Goal: Complete application form

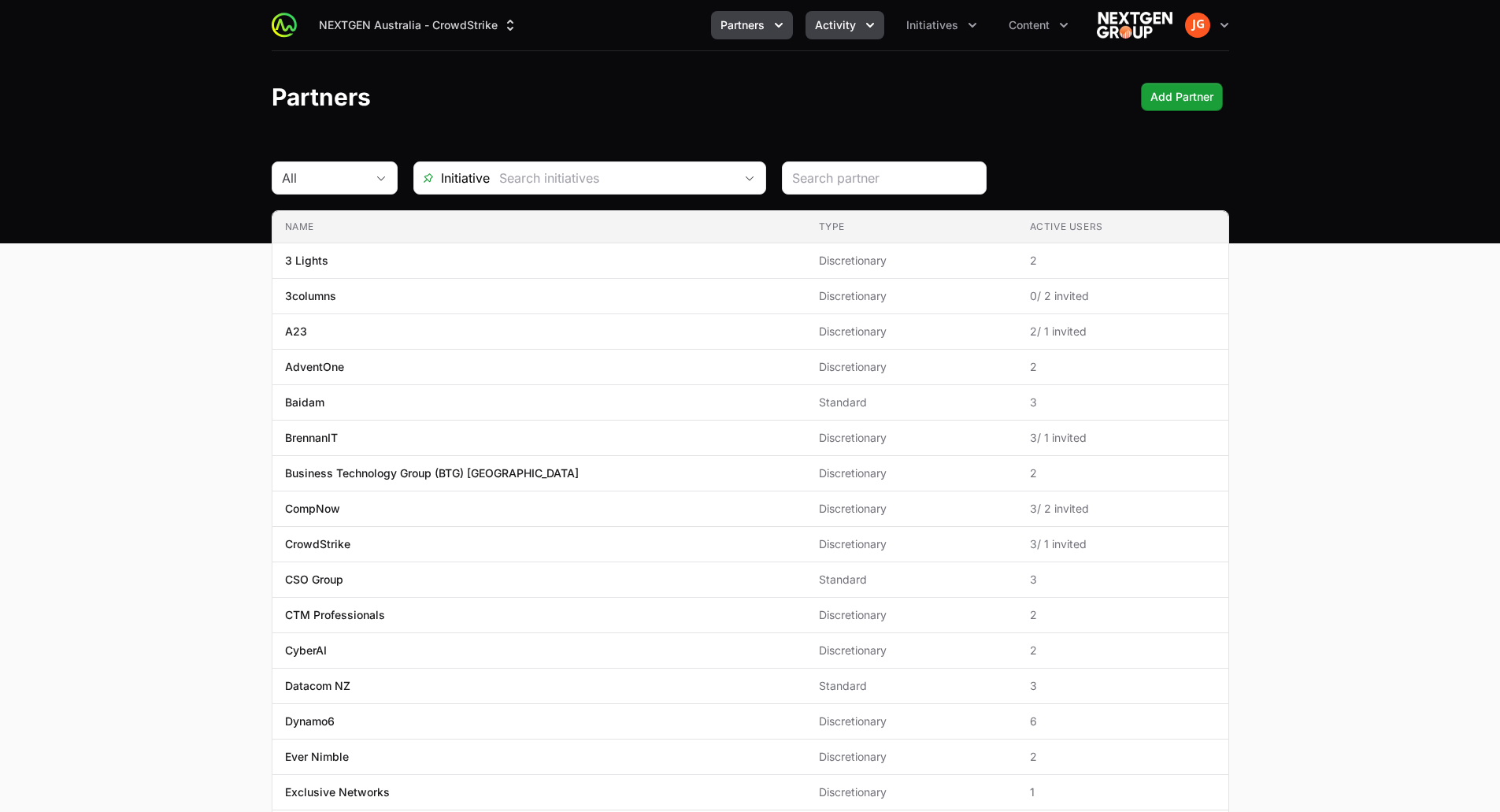
click at [864, 26] on icon "Activity menu" at bounding box center [870, 25] width 16 height 16
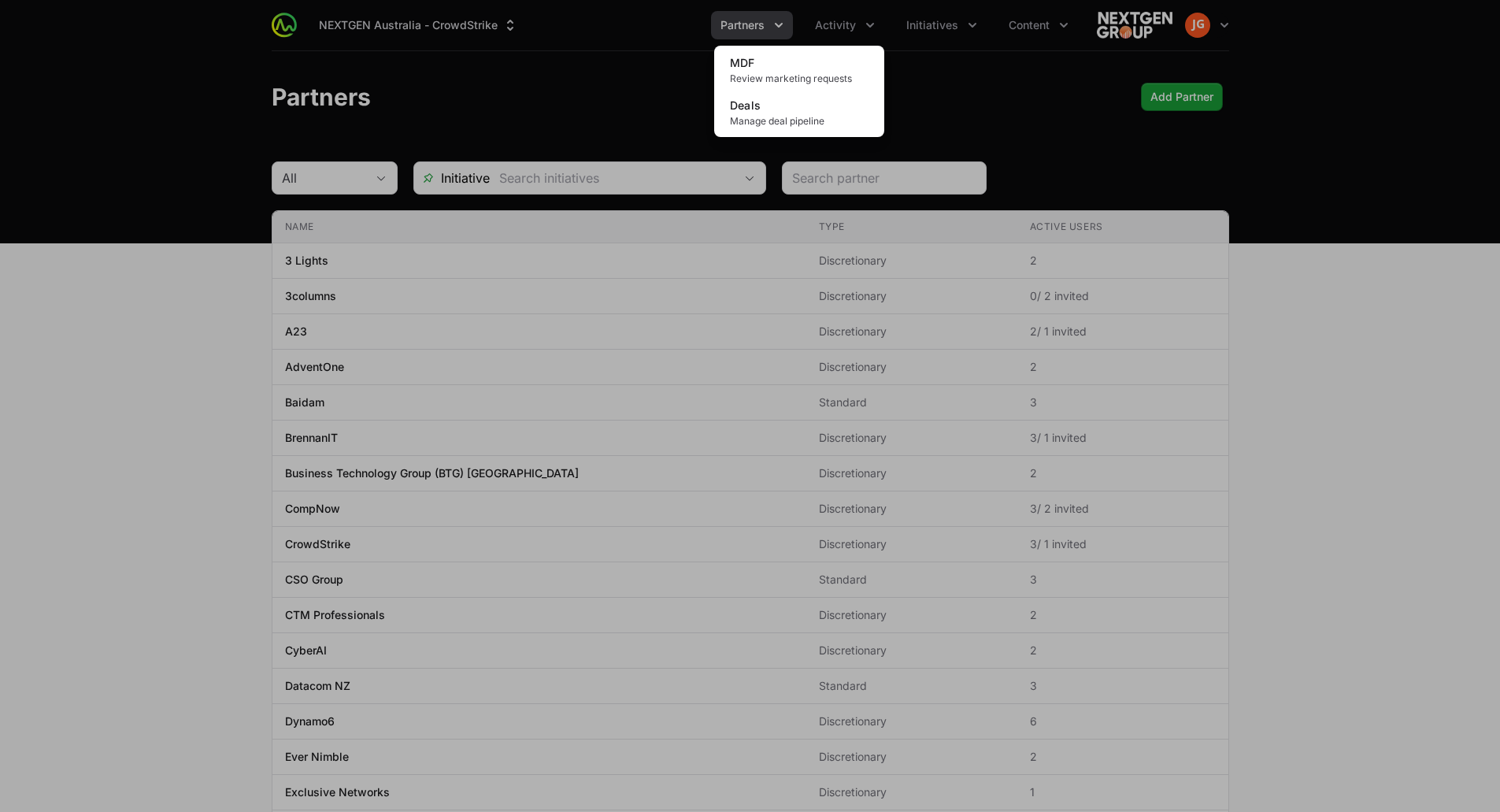
click at [762, 26] on div "Activity menu" at bounding box center [750, 406] width 1500 height 812
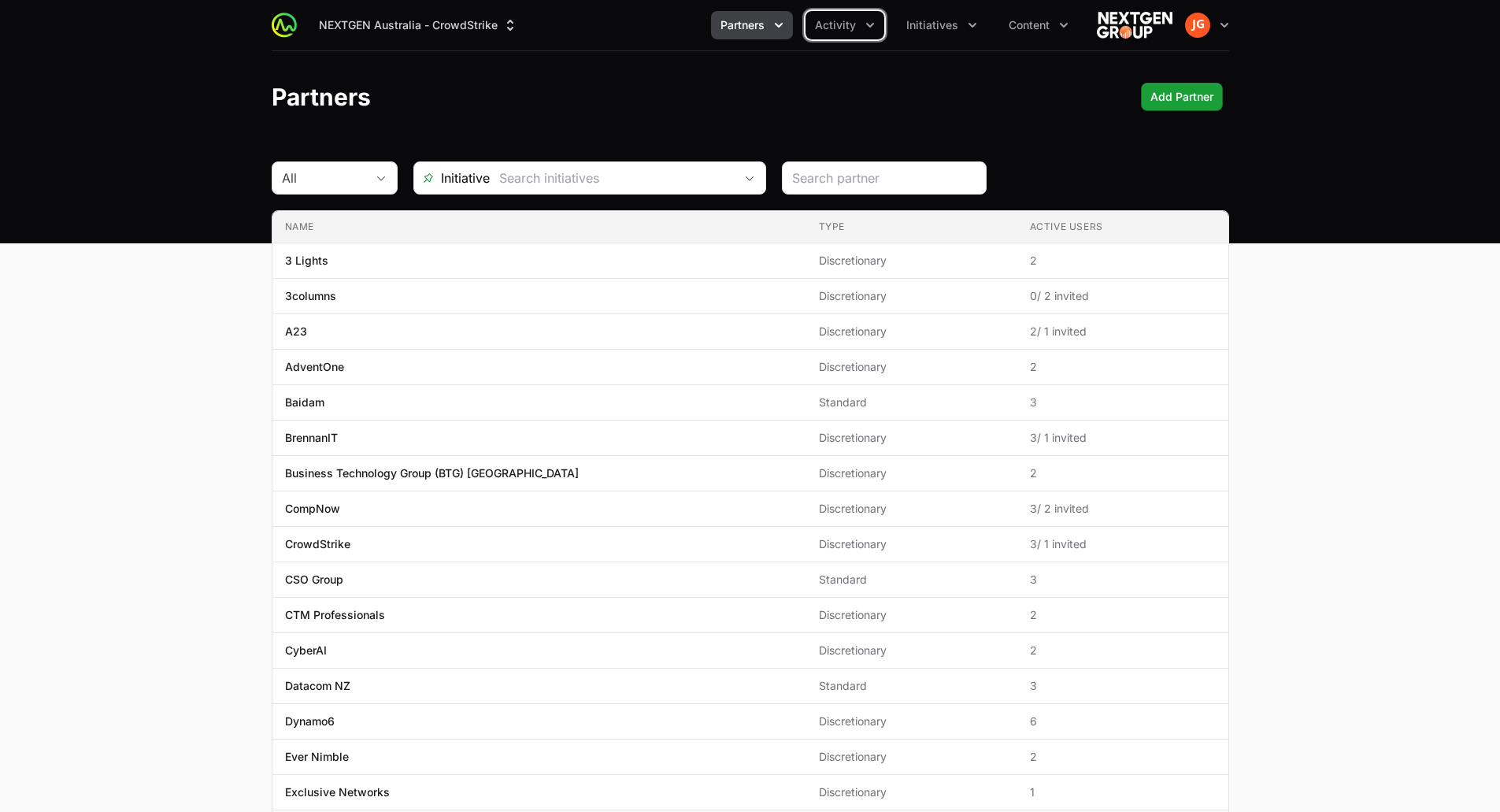
click at [762, 26] on span "Partners" at bounding box center [742, 25] width 44 height 16
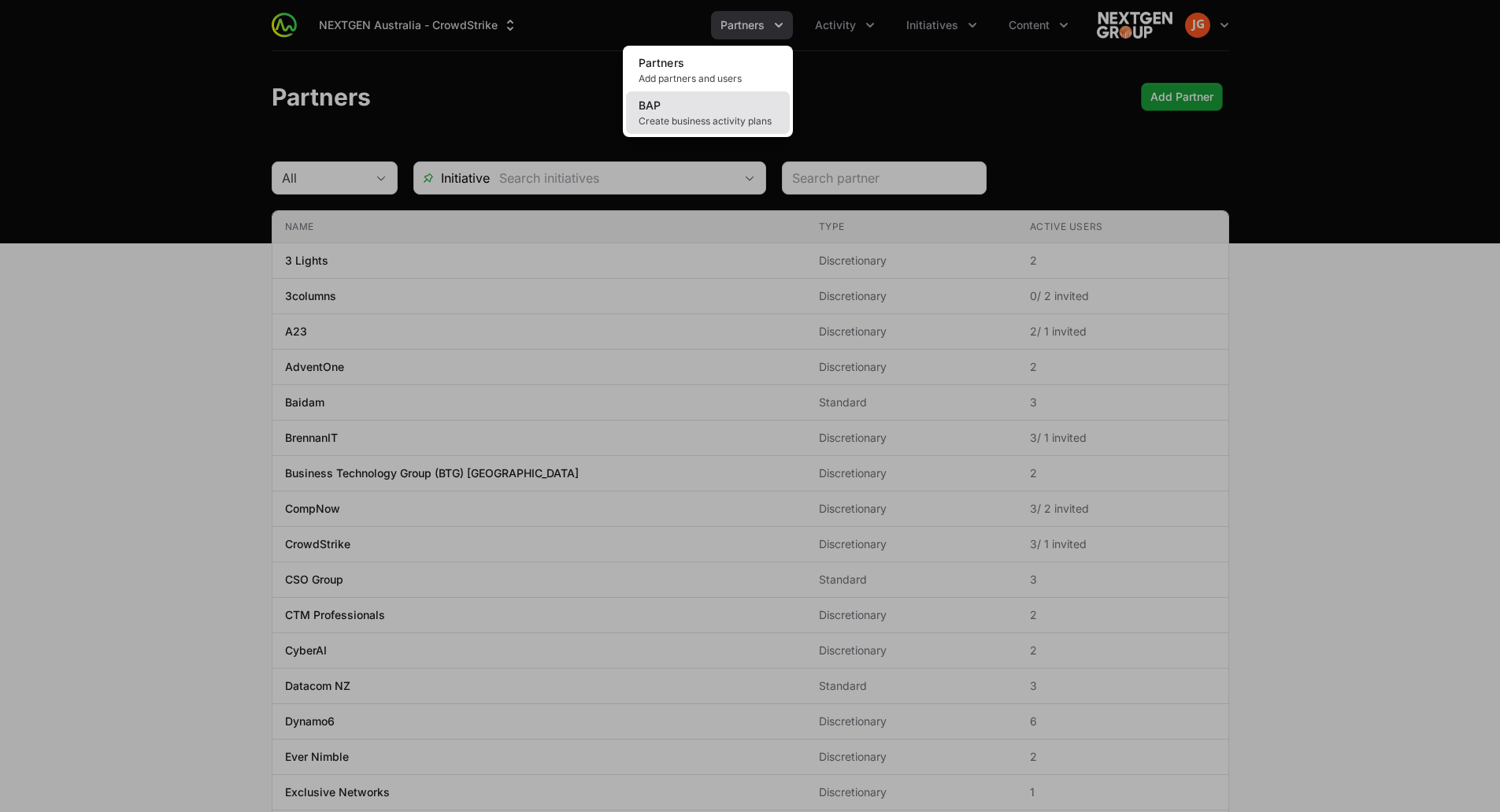
click at [721, 121] on span "Create business activity plans" at bounding box center [708, 121] width 139 height 12
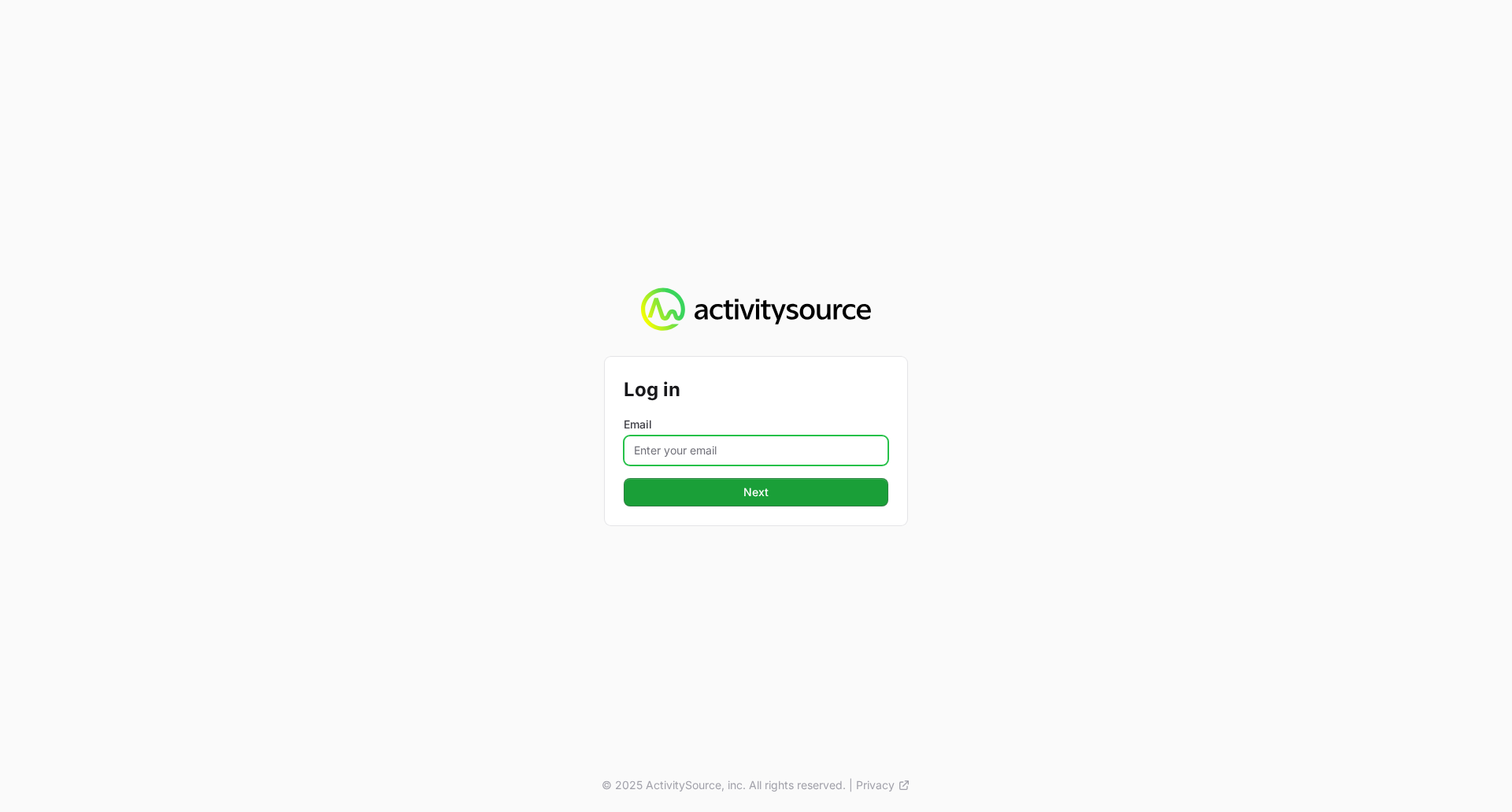
click at [726, 457] on input "Email" at bounding box center [756, 451] width 265 height 30
type input "[PERSON_NAME][EMAIL_ADDRESS][PERSON_NAME][DOMAIN_NAME]"
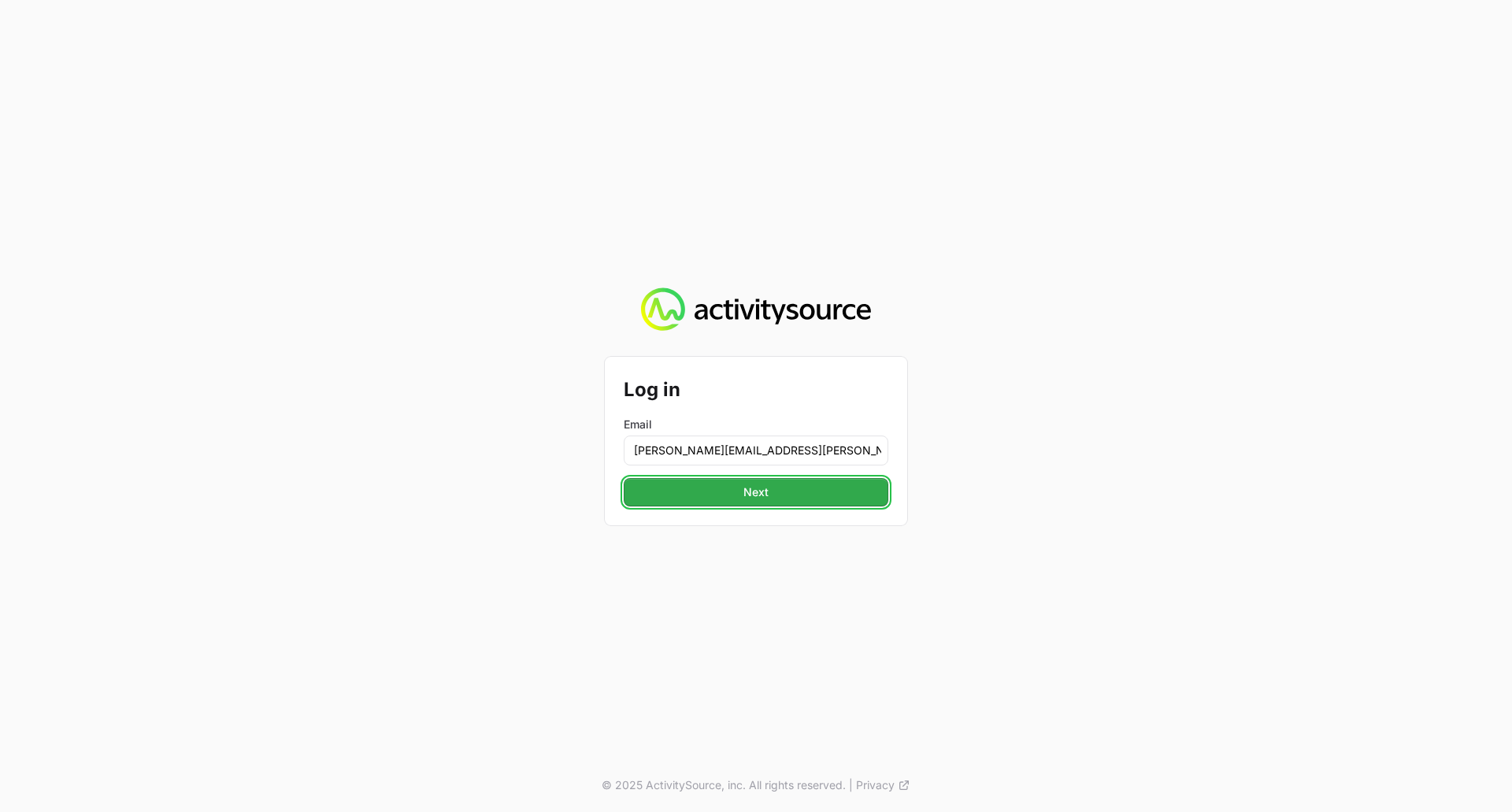
click at [730, 490] on span "Next" at bounding box center [756, 492] width 246 height 19
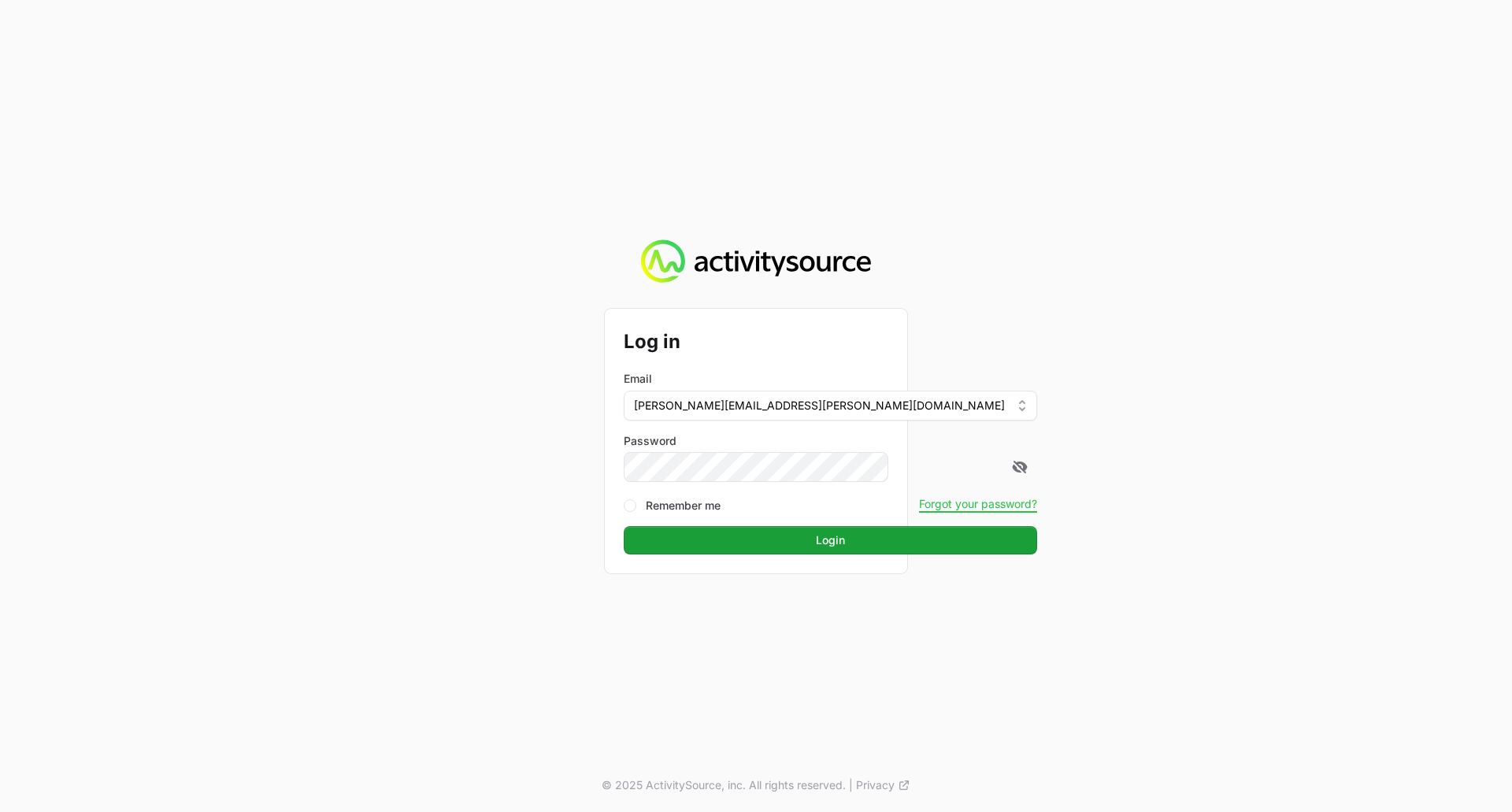
click at [624, 526] on button "Login Login" at bounding box center [830, 540] width 414 height 28
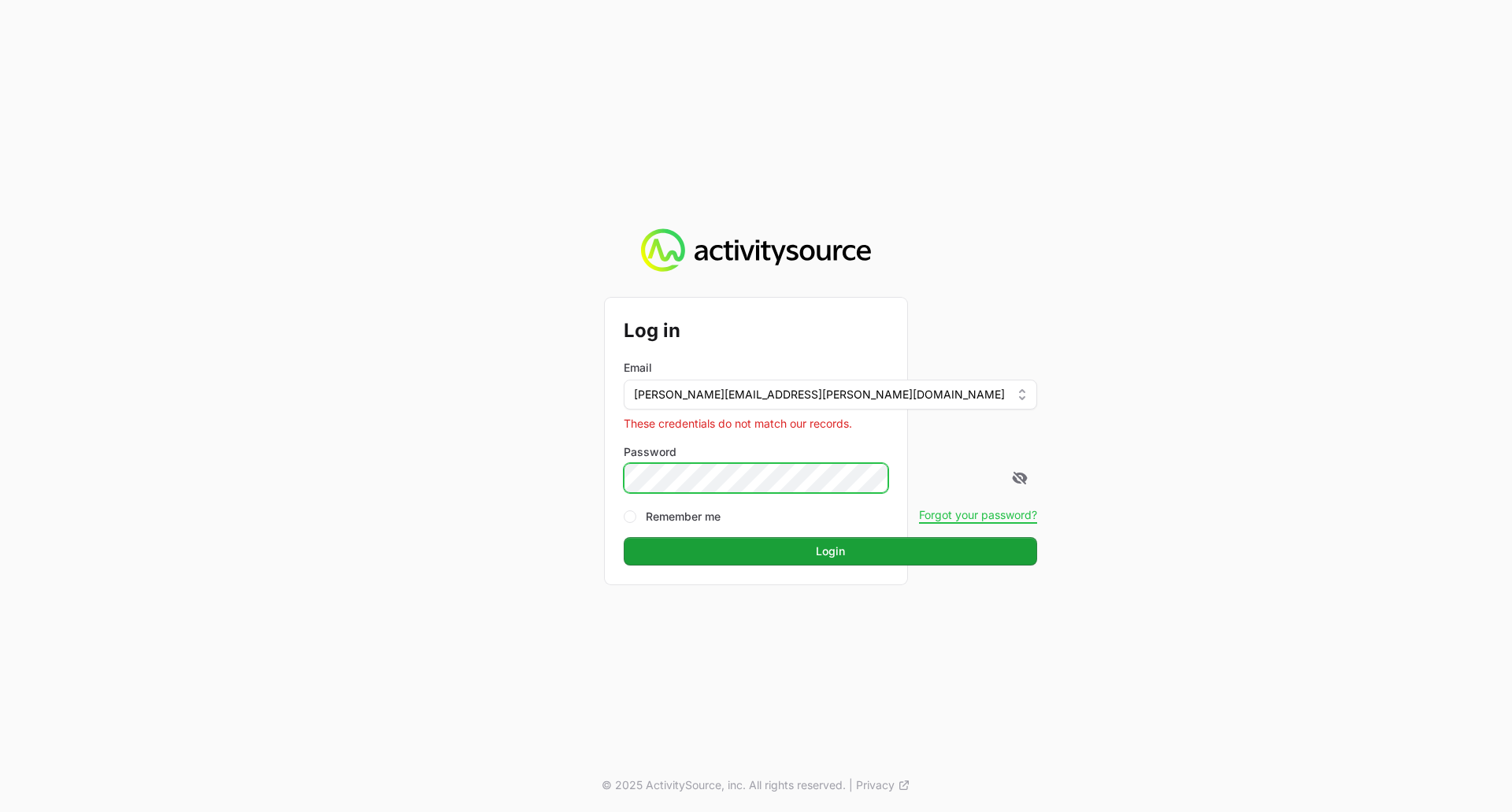
click at [624, 537] on button "Login Login" at bounding box center [830, 551] width 414 height 28
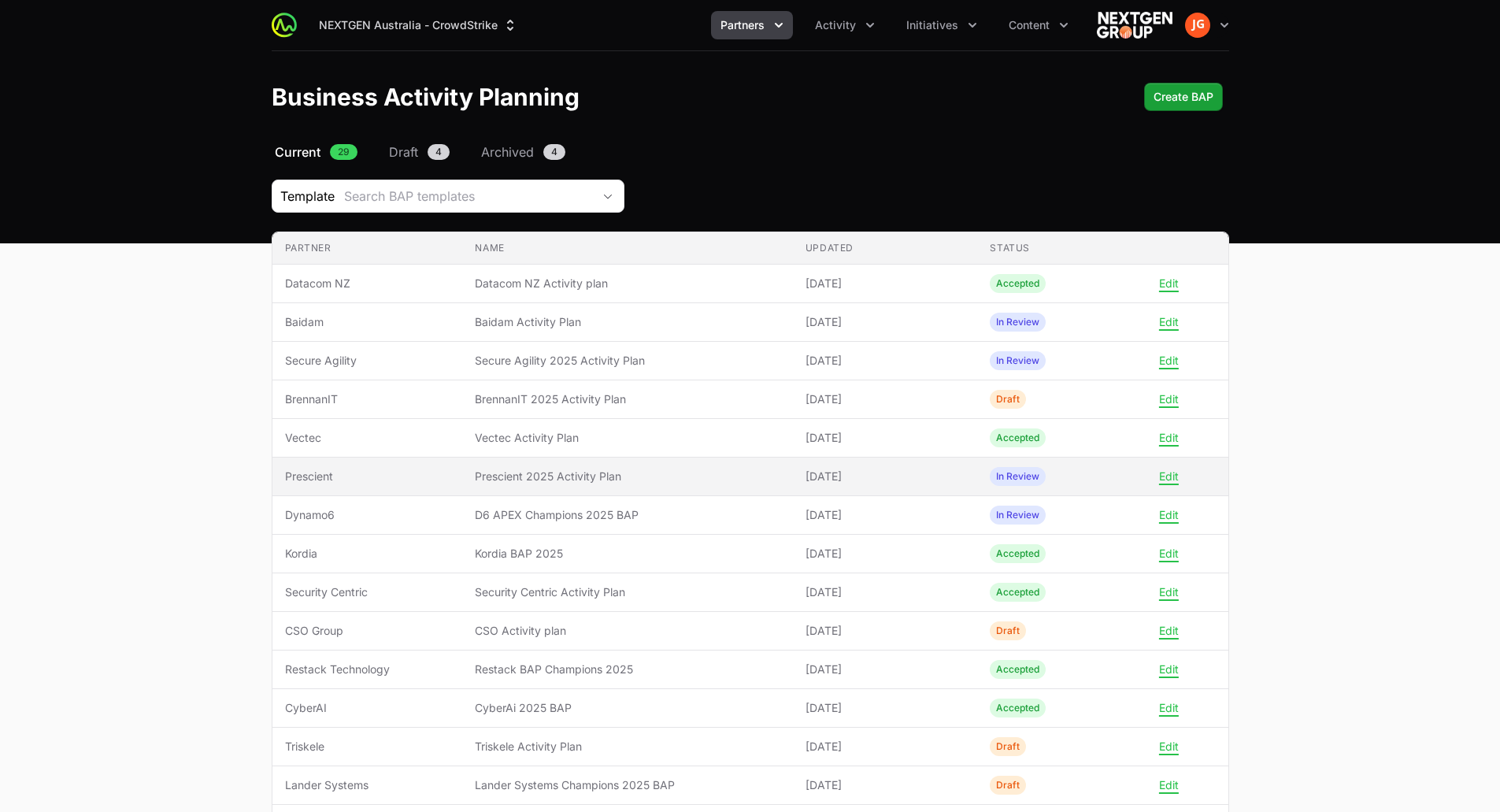
click at [657, 478] on span "Prescient 2025 Activity Plan" at bounding box center [627, 476] width 305 height 16
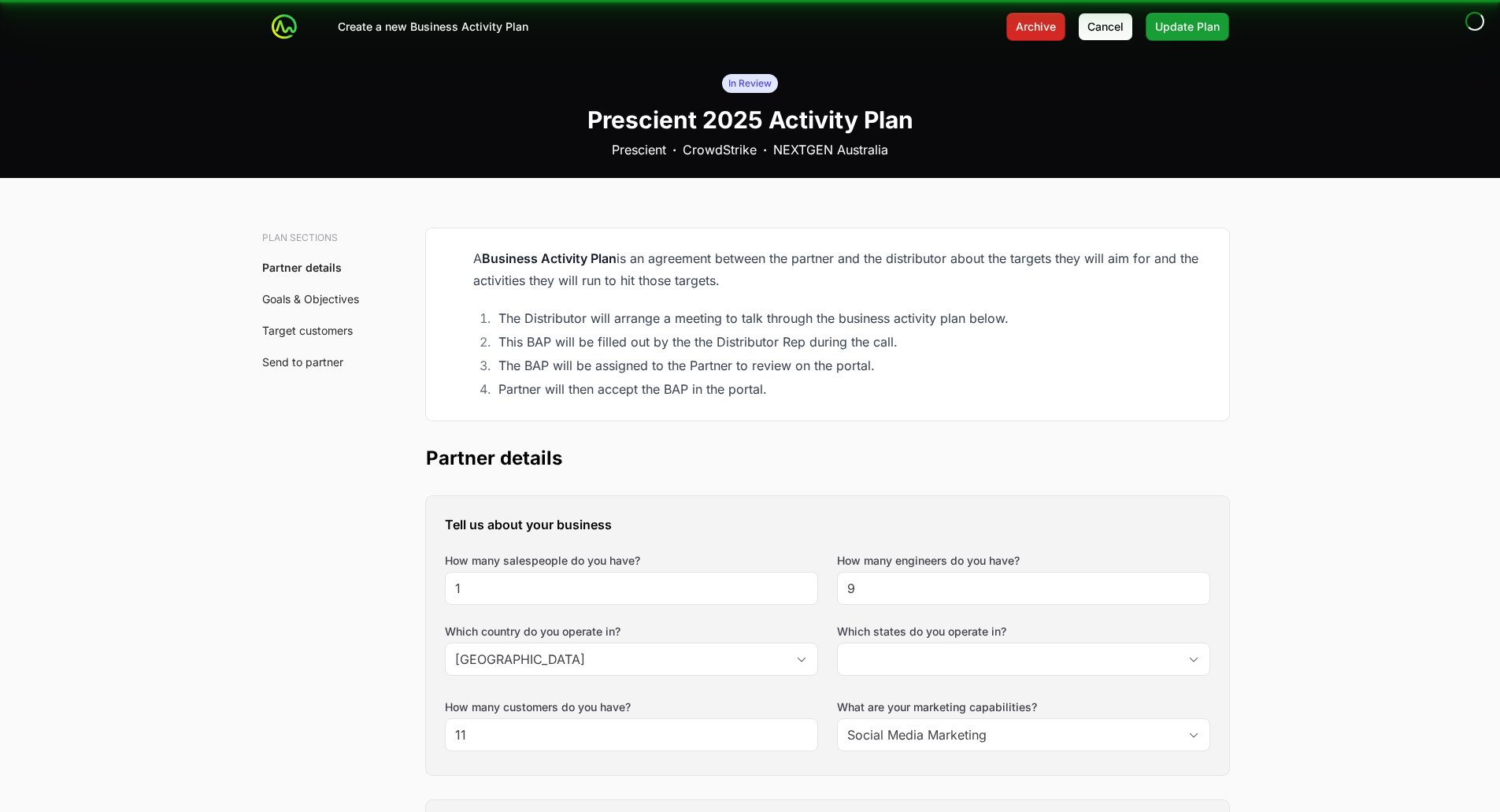
type input "[GEOGRAPHIC_DATA], [GEOGRAPHIC_DATA], [GEOGRAPHIC_DATA], [GEOGRAPHIC_DATA], [GE…"
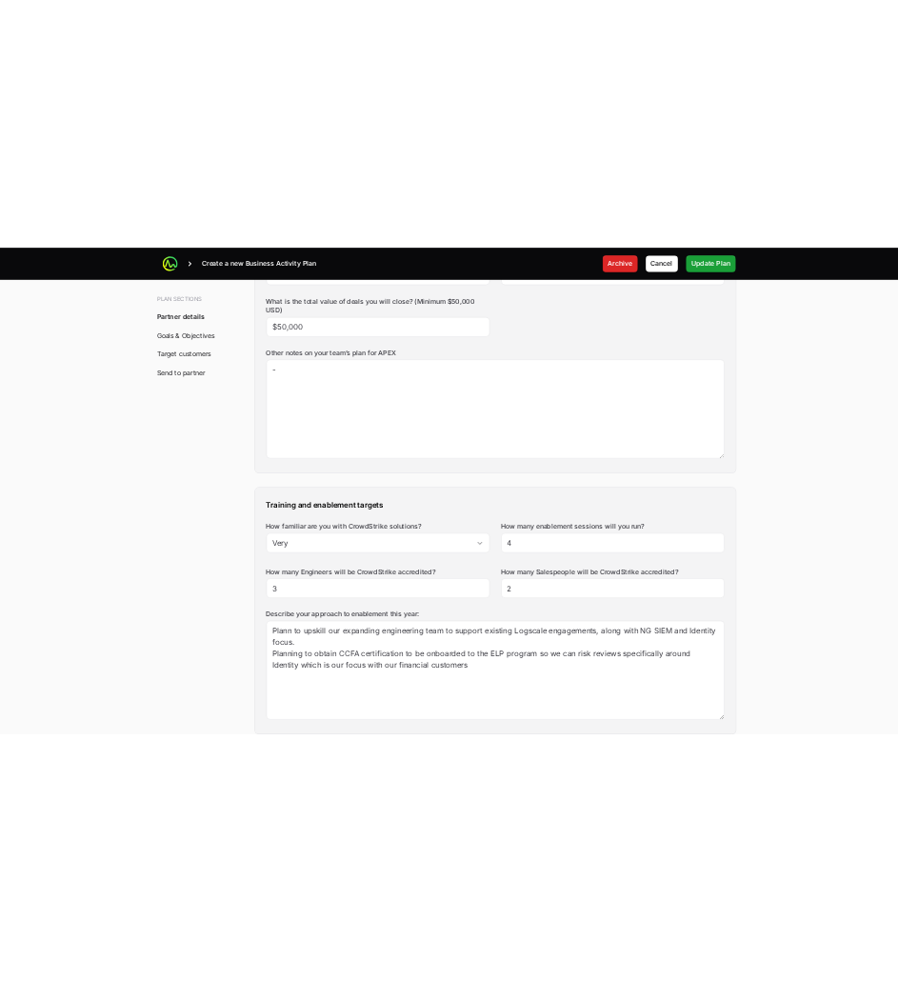
scroll to position [1021, 0]
